Goal: Communication & Community: Share content

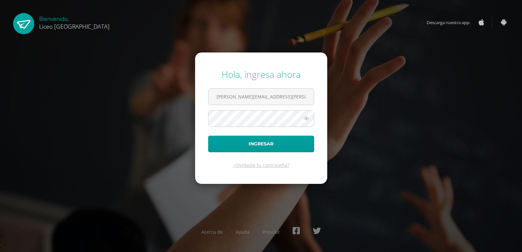
click at [208, 136] on button "Ingresar" at bounding box center [261, 144] width 106 height 17
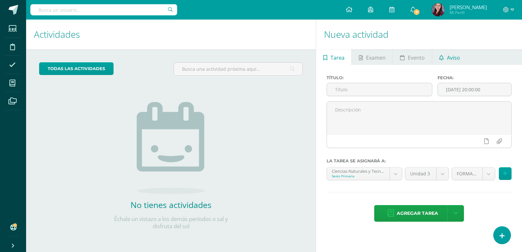
click at [444, 54] on link "Aviso" at bounding box center [449, 57] width 35 height 16
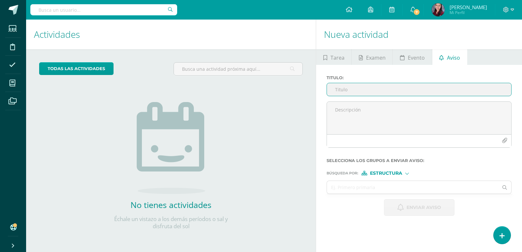
click at [451, 85] on input "Titulo :" at bounding box center [419, 89] width 184 height 13
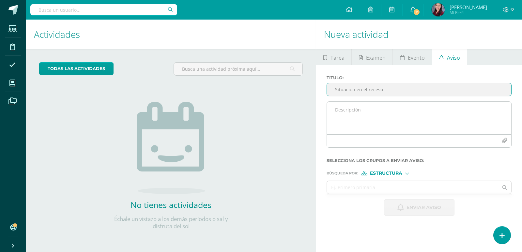
type input "Situación en el receso"
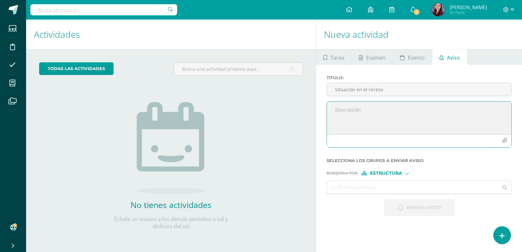
click at [468, 102] on textarea at bounding box center [419, 118] width 184 height 33
type textarea "Buenos días estimados padres de familia, el motivo de mi comunicación es para c…"
click at [405, 172] on div at bounding box center [406, 173] width 3 height 3
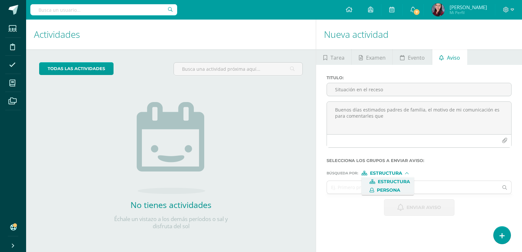
click at [387, 190] on span "Persona" at bounding box center [388, 191] width 23 height 4
click at [389, 190] on input "text" at bounding box center [412, 187] width 171 height 13
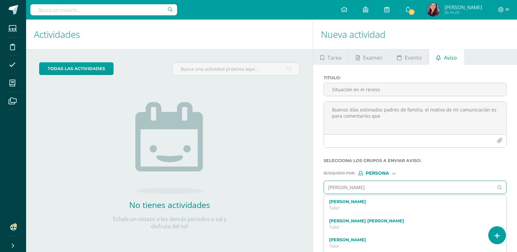
type input "[PERSON_NAME]"
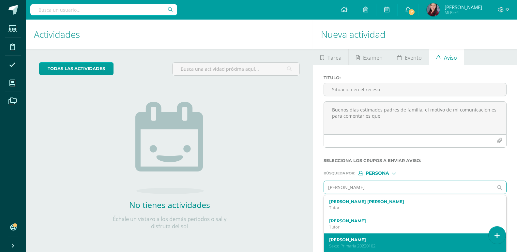
click at [414, 238] on label "[PERSON_NAME]" at bounding box center [411, 239] width 164 height 5
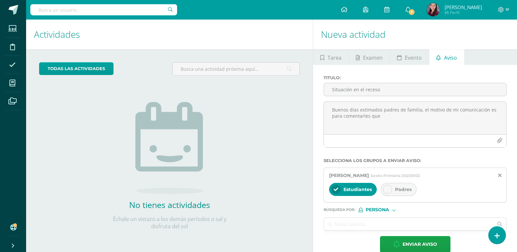
click at [391, 191] on div at bounding box center [387, 189] width 9 height 9
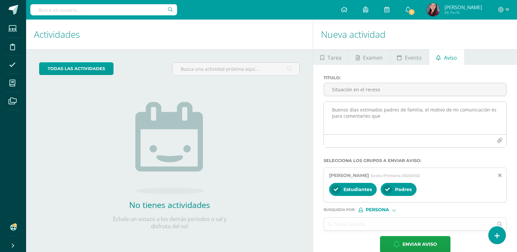
click at [396, 120] on textarea "Buenos días estimados padres de familia, el motivo de mi comunicación es para c…" at bounding box center [415, 118] width 182 height 33
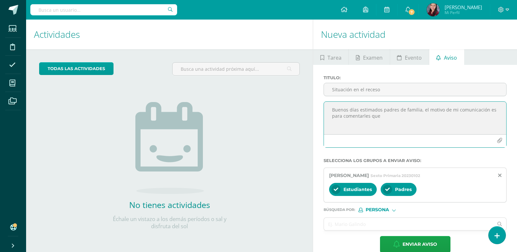
click at [396, 116] on textarea "Buenos días estimados padres de familia, el motivo de mi comunicación es para c…" at bounding box center [415, 118] width 182 height 33
click at [354, 123] on textarea "Buenos días estimados padres de familia, el motivo de mi comunicación es para c…" at bounding box center [415, 118] width 182 height 33
click at [346, 122] on textarea "Buenos días estimados padres de familia, el motivo de mi comunicación es para c…" at bounding box center [415, 118] width 182 height 33
click at [406, 123] on textarea "Buenos días estimados padres de familia, el motivo de mi comunicación es para c…" at bounding box center [415, 118] width 182 height 33
click at [382, 125] on textarea "Buenos días estimados padres de familia, el motivo de mi comunicación es para c…" at bounding box center [415, 118] width 182 height 33
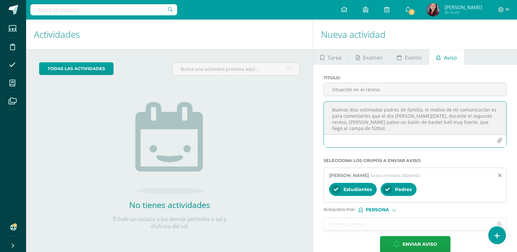
click at [485, 121] on textarea "Buenos días estimados padres de familia, el motivo de mi comunicación es para c…" at bounding box center [415, 118] width 182 height 33
click at [487, 128] on textarea "Buenos días estimados padres de familia, el motivo de mi comunicación es para c…" at bounding box center [415, 118] width 182 height 33
click at [356, 110] on textarea "Buenos días estimados padres de familia, el motivo de mi comunicación es para c…" at bounding box center [415, 118] width 182 height 33
click at [488, 119] on textarea "Buenas tardes estimados padres de familia, el motivo de mi comunicación es para…" at bounding box center [415, 118] width 182 height 33
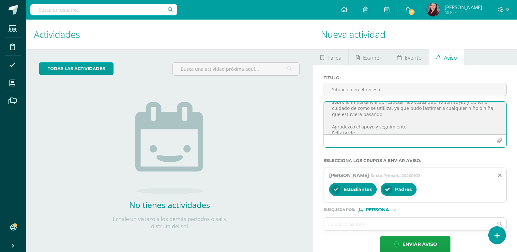
click at [459, 104] on textarea "Buenas tardes estimados padres de familia, el motivo de mi comunicación es para…" at bounding box center [415, 118] width 182 height 33
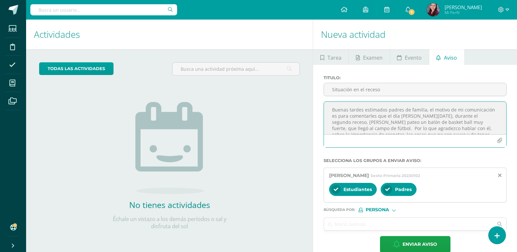
scroll to position [9, 0]
click at [468, 129] on textarea "Buenas tardes estimados padres de familia, el motivo de mi comunicación es para…" at bounding box center [415, 118] width 182 height 33
click at [390, 112] on textarea "Buenas tardes estimados padres de familia, el motivo de mi comunicación es para…" at bounding box center [415, 118] width 182 height 33
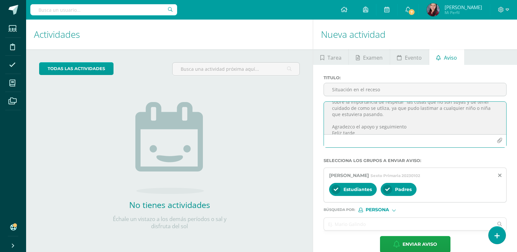
click at [457, 105] on textarea "Buenas tardes estimados padres de familia, el motivo de mi comunicación es para…" at bounding box center [415, 118] width 182 height 33
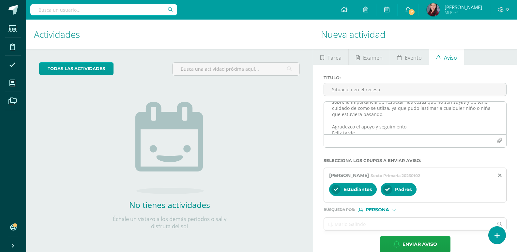
click at [455, 102] on div "Buenas tardes estimados padres de familia, el motivo de mi comunicación es para…" at bounding box center [415, 124] width 183 height 46
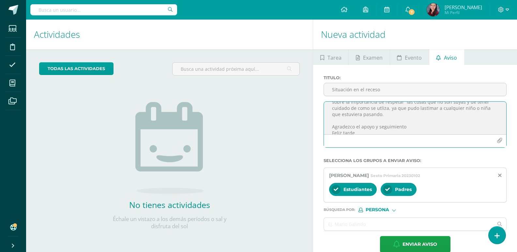
click at [455, 103] on textarea "Buenas tardes estimados padres de familia, el motivo de mi comunicación es para…" at bounding box center [415, 118] width 182 height 33
click at [463, 121] on textarea "Buenas tardes estimados padres de familia, el motivo de mi comunicación es para…" at bounding box center [415, 118] width 182 height 33
click at [462, 107] on textarea "Buenas tardes estimados padres de familia, el motivo de mi comunicación es para…" at bounding box center [415, 118] width 182 height 33
click at [456, 123] on textarea "Buenas tardes estimados padres de familia, el motivo de mi comunicación es para…" at bounding box center [415, 118] width 182 height 33
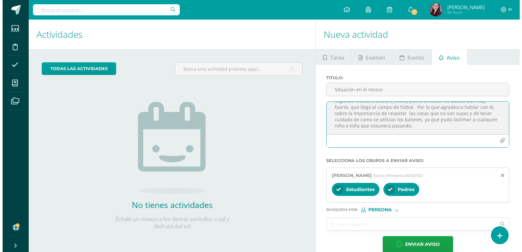
scroll to position [33, 0]
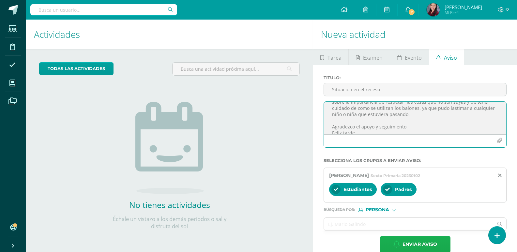
type textarea "Buenas tardes estimados padres de familia, el motivo de mi comunicación es para…"
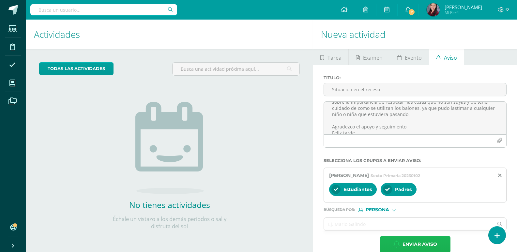
click at [411, 239] on span "Enviar aviso" at bounding box center [419, 244] width 35 height 16
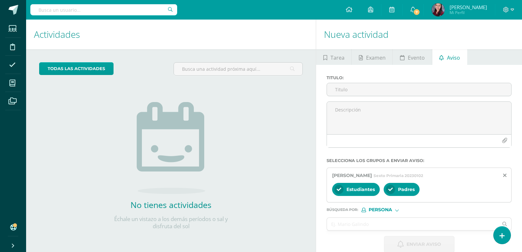
scroll to position [0, 0]
